Goal: Task Accomplishment & Management: Use online tool/utility

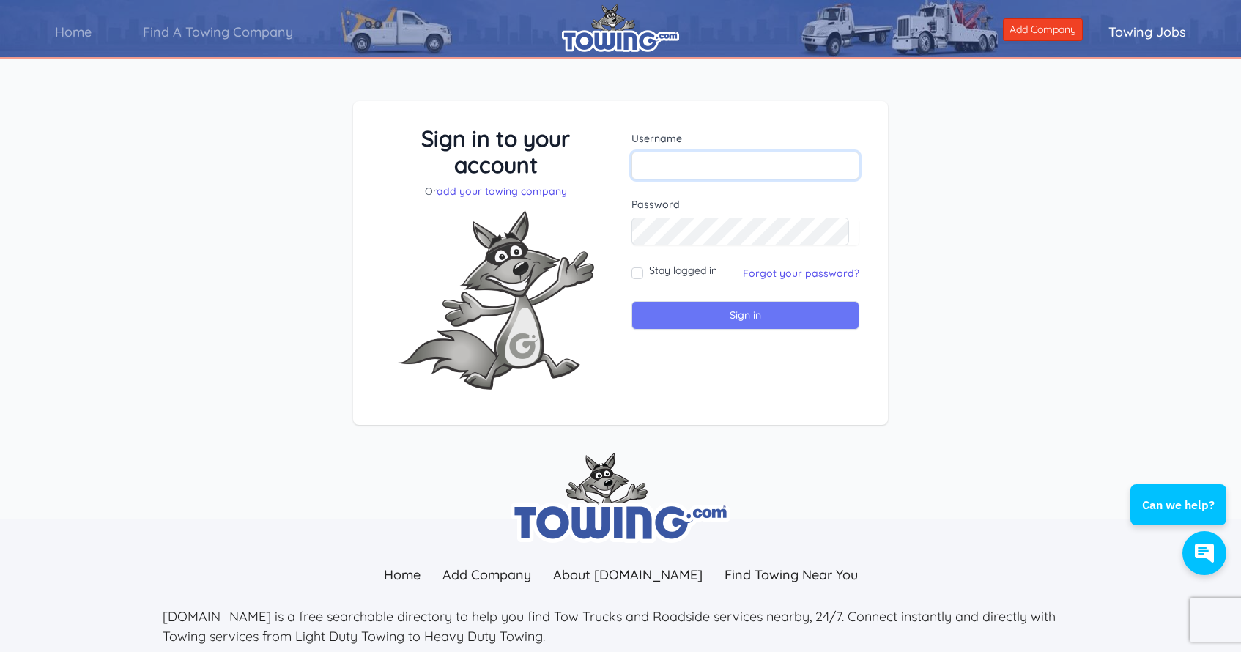
type input "[EMAIL_ADDRESS][DOMAIN_NAME]"
click at [758, 317] on input "Sign in" at bounding box center [745, 315] width 228 height 29
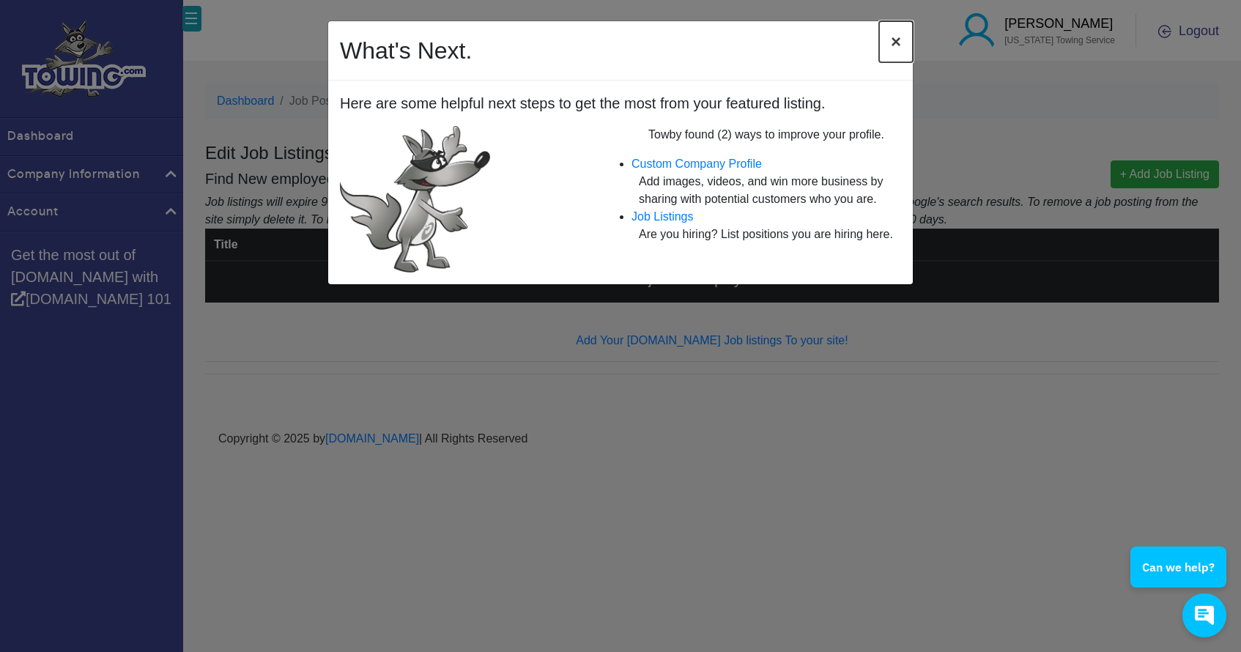
click at [893, 39] on span "×" at bounding box center [896, 41] width 10 height 20
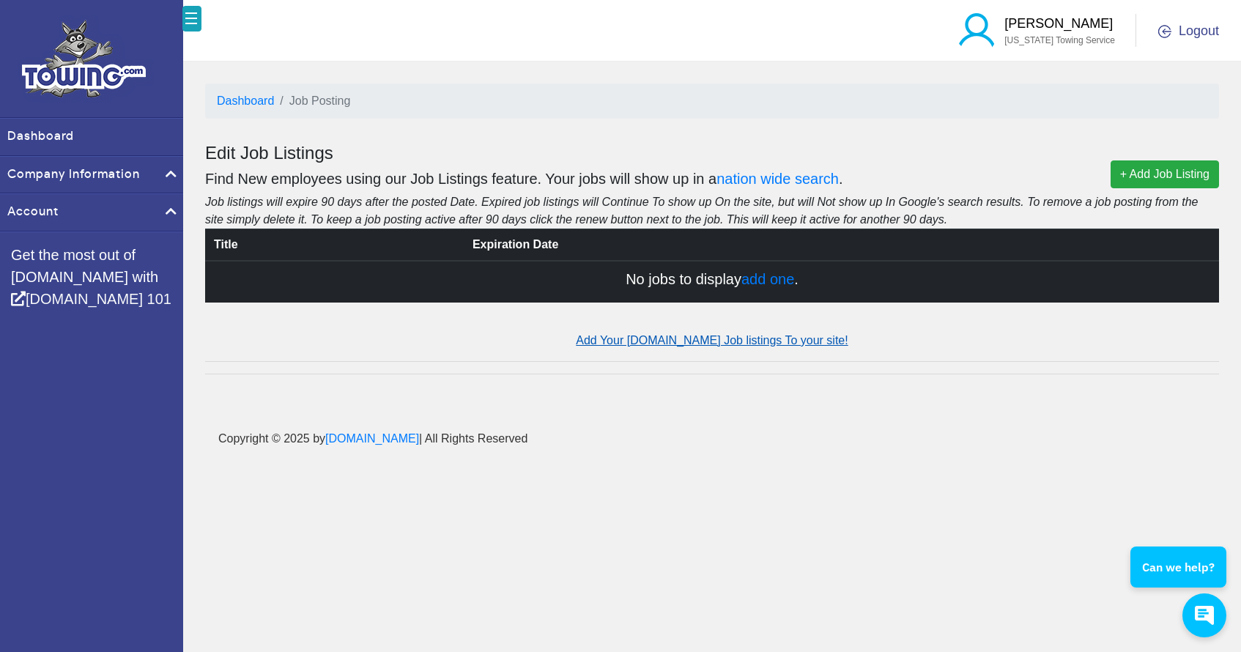
click at [731, 342] on link "Add Your Towing.com Job listings To your site!" at bounding box center [712, 340] width 272 height 12
